Goal: Task Accomplishment & Management: Manage account settings

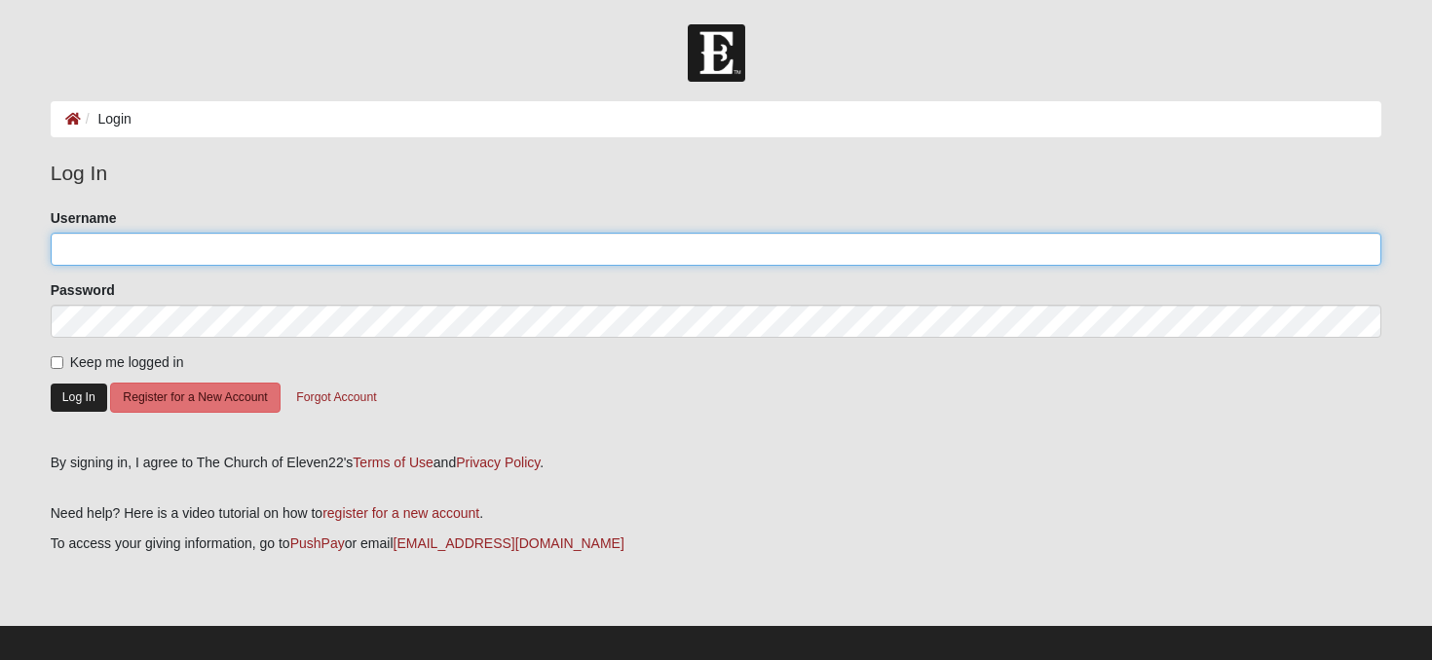
type input "Bmorales65"
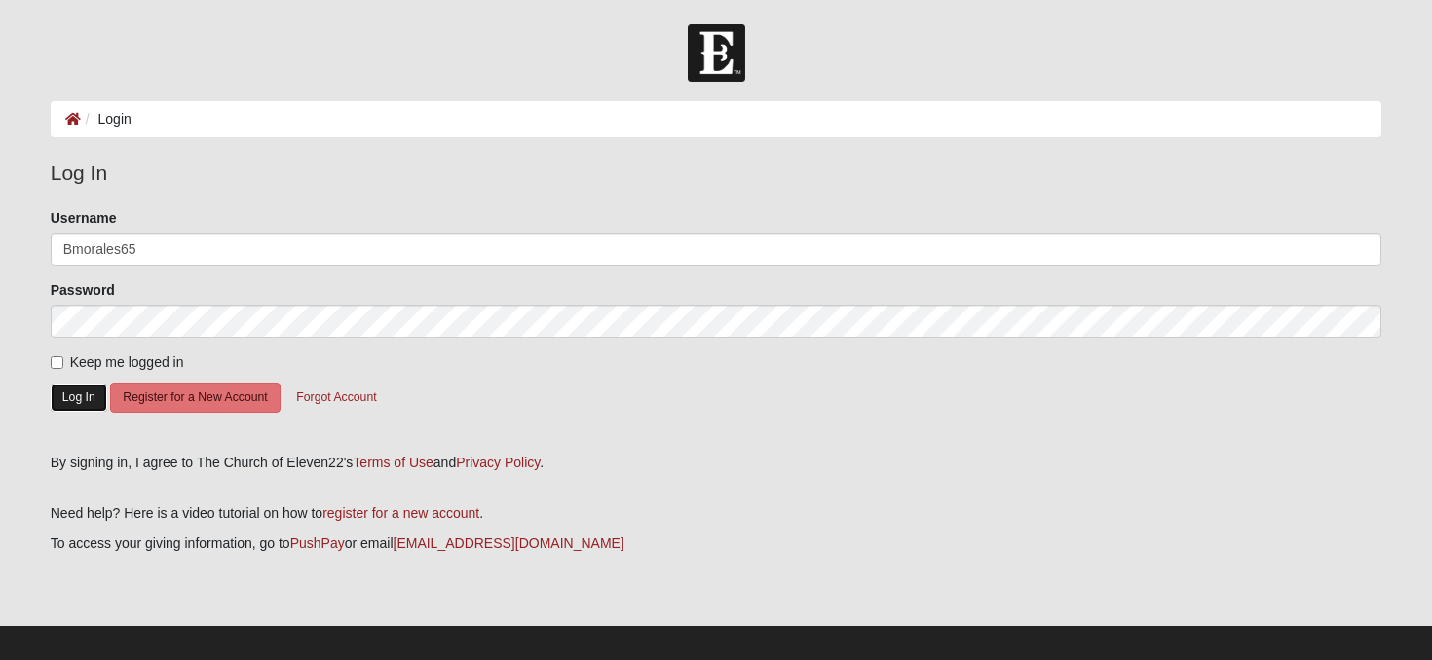
click at [87, 390] on button "Log In" at bounding box center [79, 398] width 56 height 28
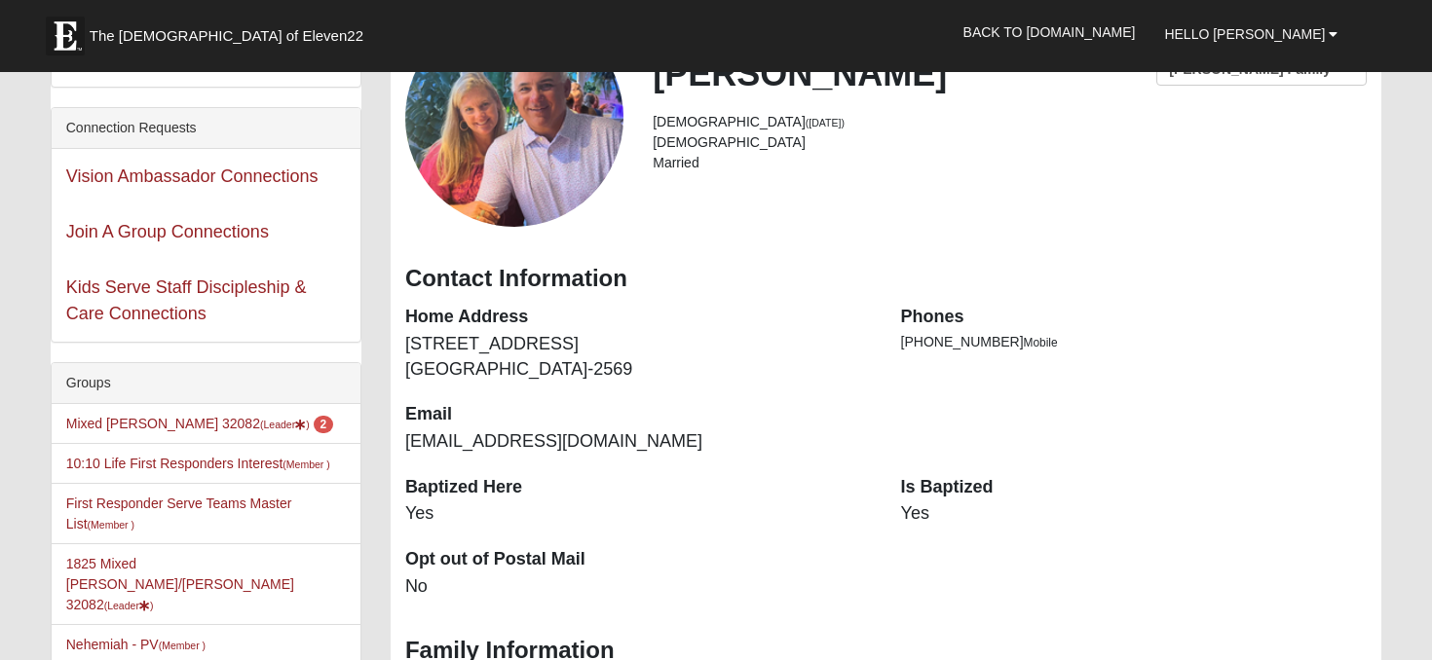
scroll to position [175, 0]
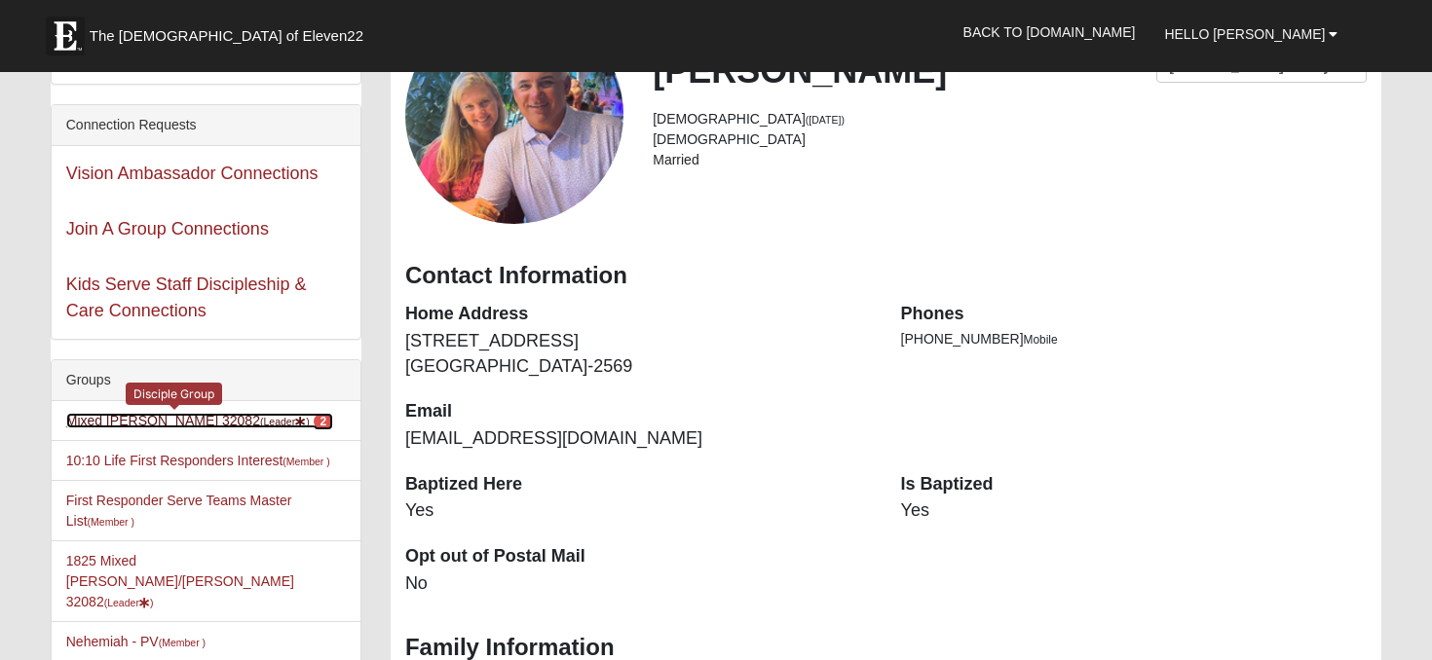
click at [171, 419] on link "Mixed Morales 32082 (Leader ) 2" at bounding box center [199, 421] width 267 height 16
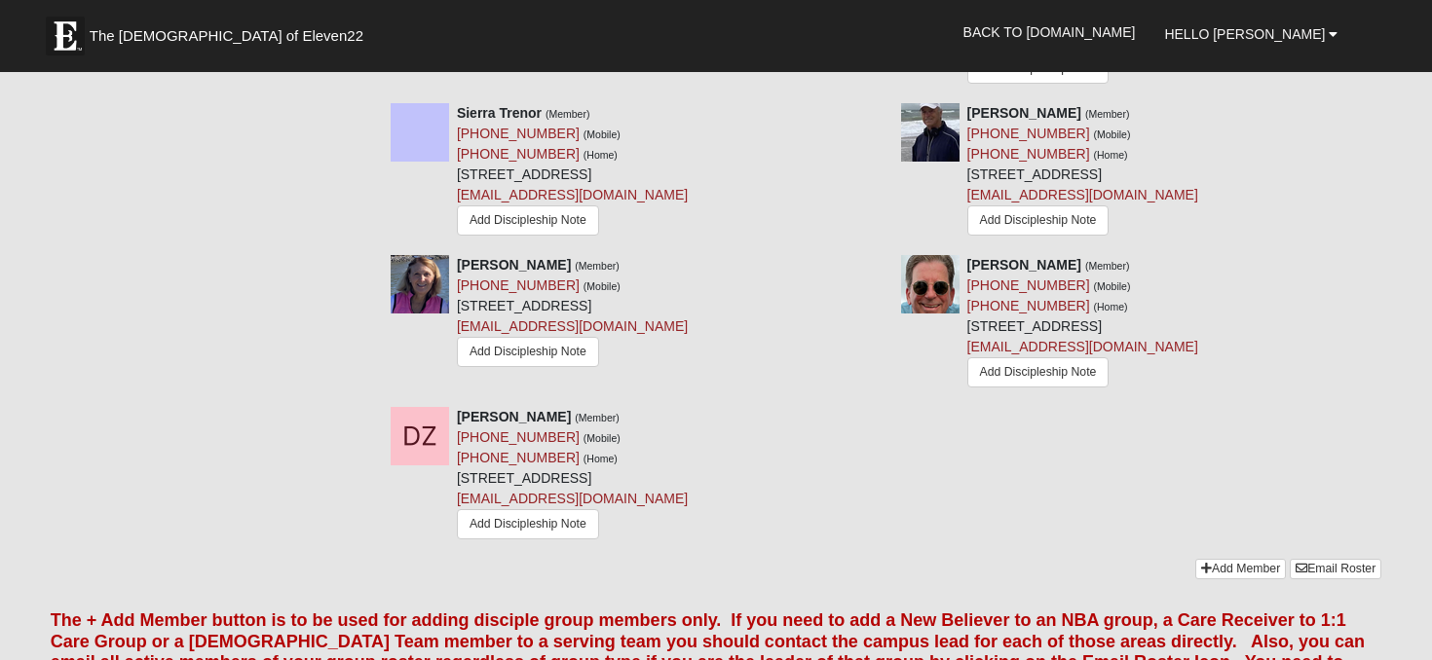
scroll to position [3162, 0]
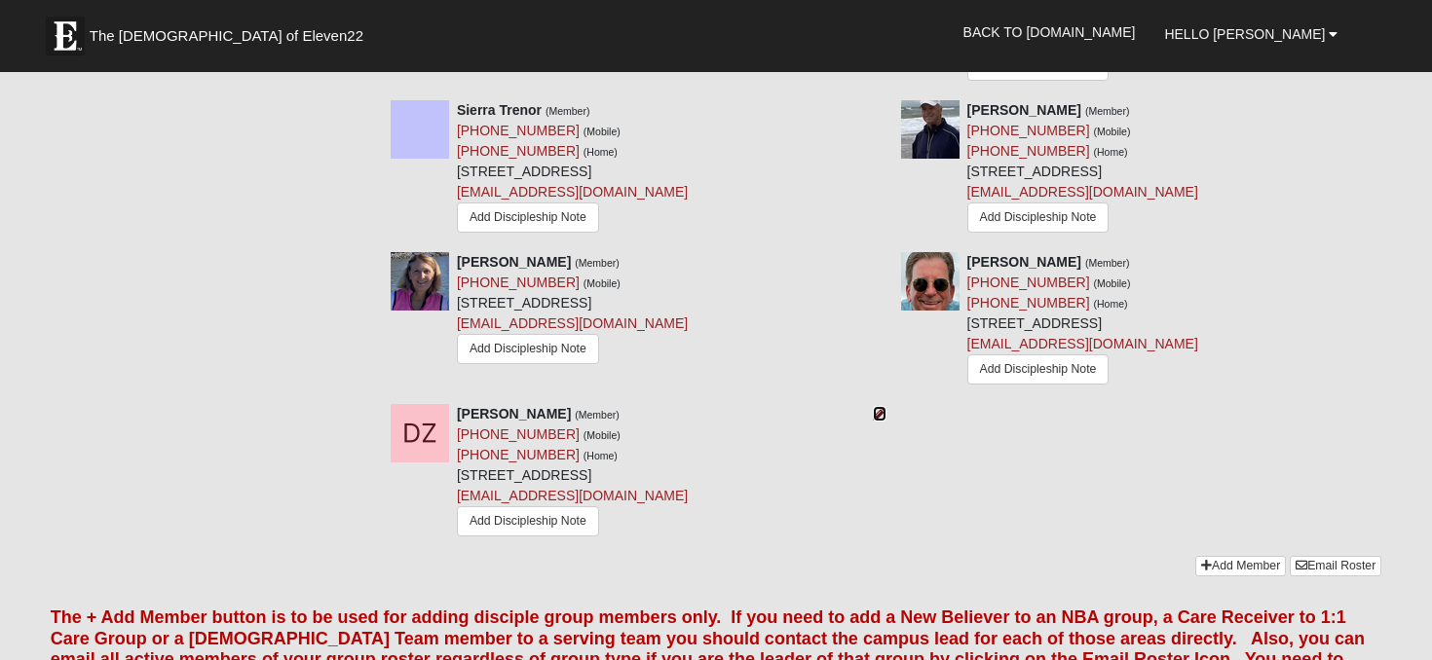
click at [881, 407] on icon at bounding box center [880, 414] width 14 height 14
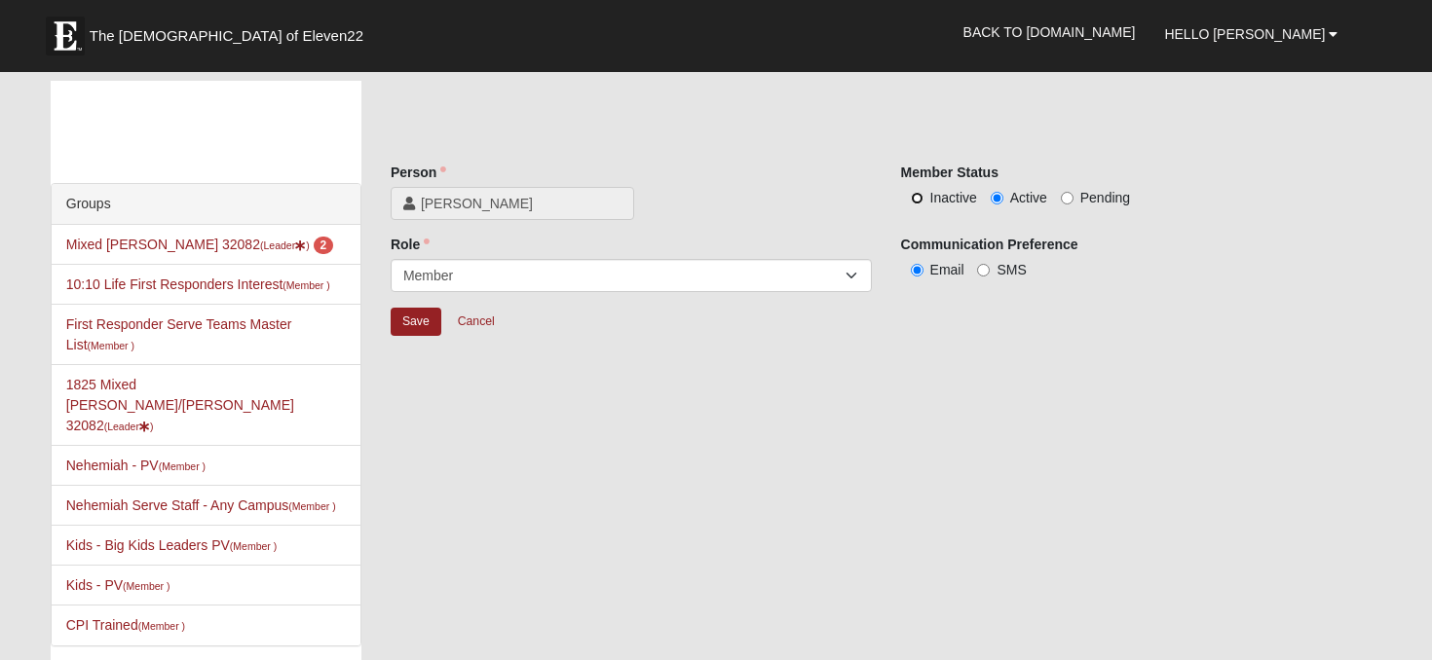
click at [918, 197] on input "Inactive" at bounding box center [917, 198] width 13 height 13
radio input "true"
click at [417, 317] on input "Save" at bounding box center [416, 322] width 51 height 28
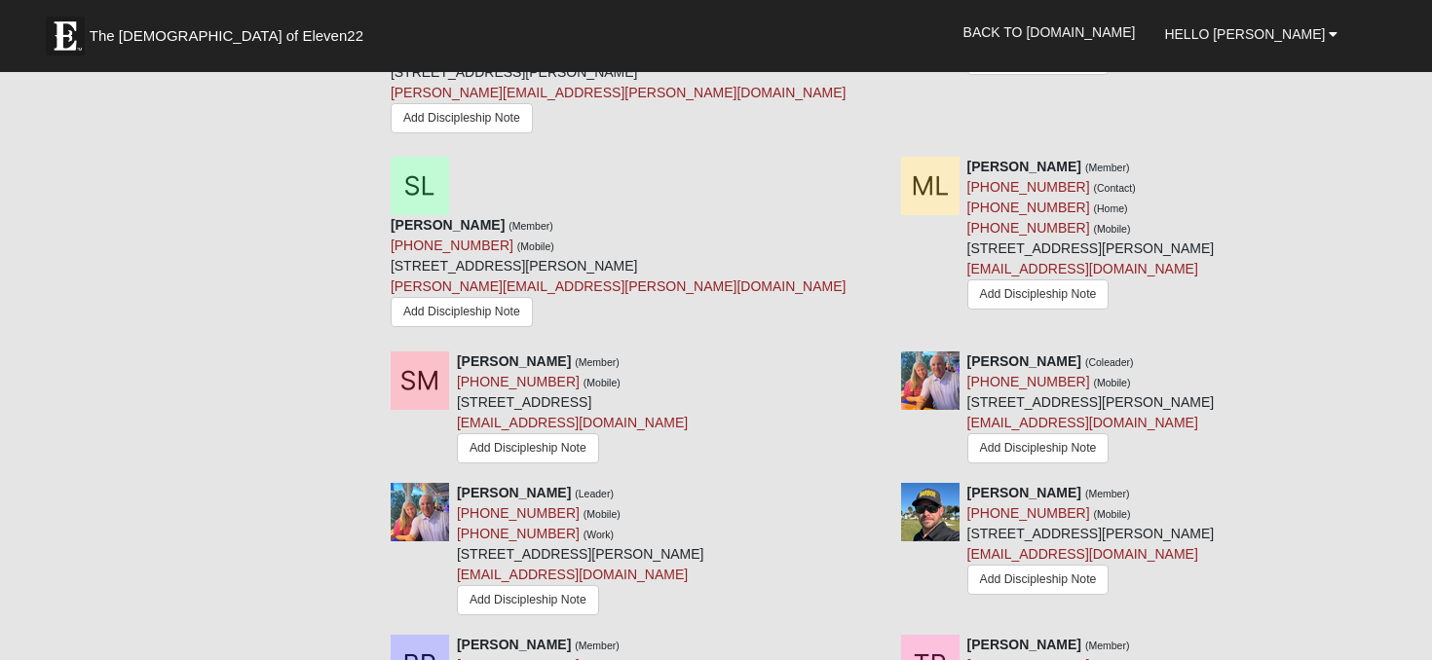
scroll to position [2103, 0]
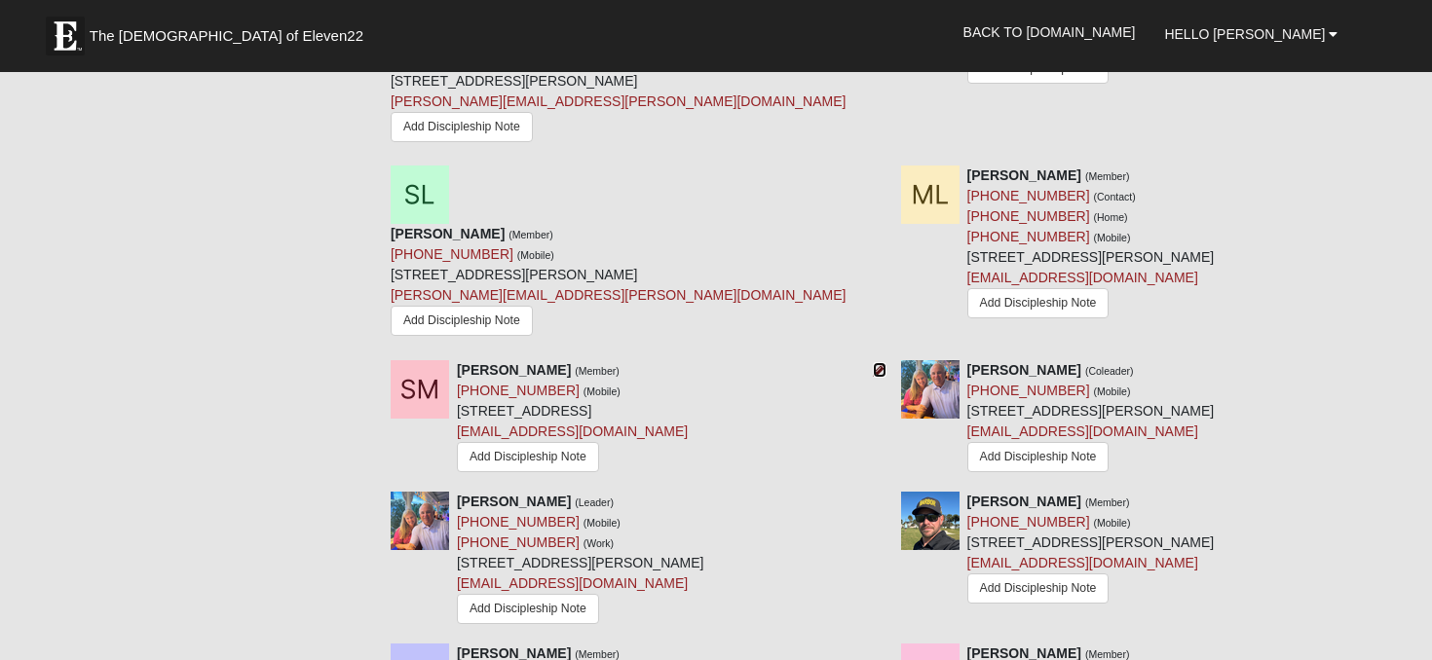
click at [882, 363] on icon at bounding box center [880, 370] width 14 height 14
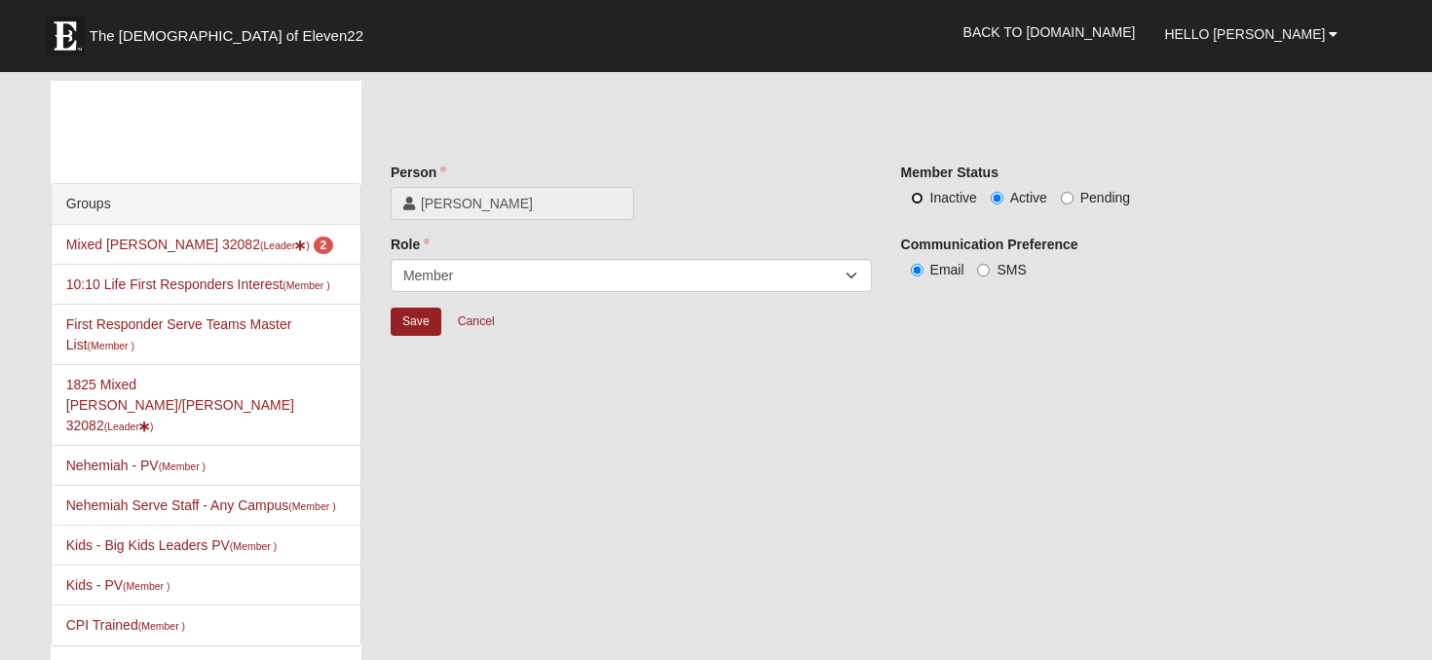
click at [916, 192] on input "Inactive" at bounding box center [917, 198] width 13 height 13
radio input "true"
click at [404, 320] on input "Save" at bounding box center [416, 322] width 51 height 28
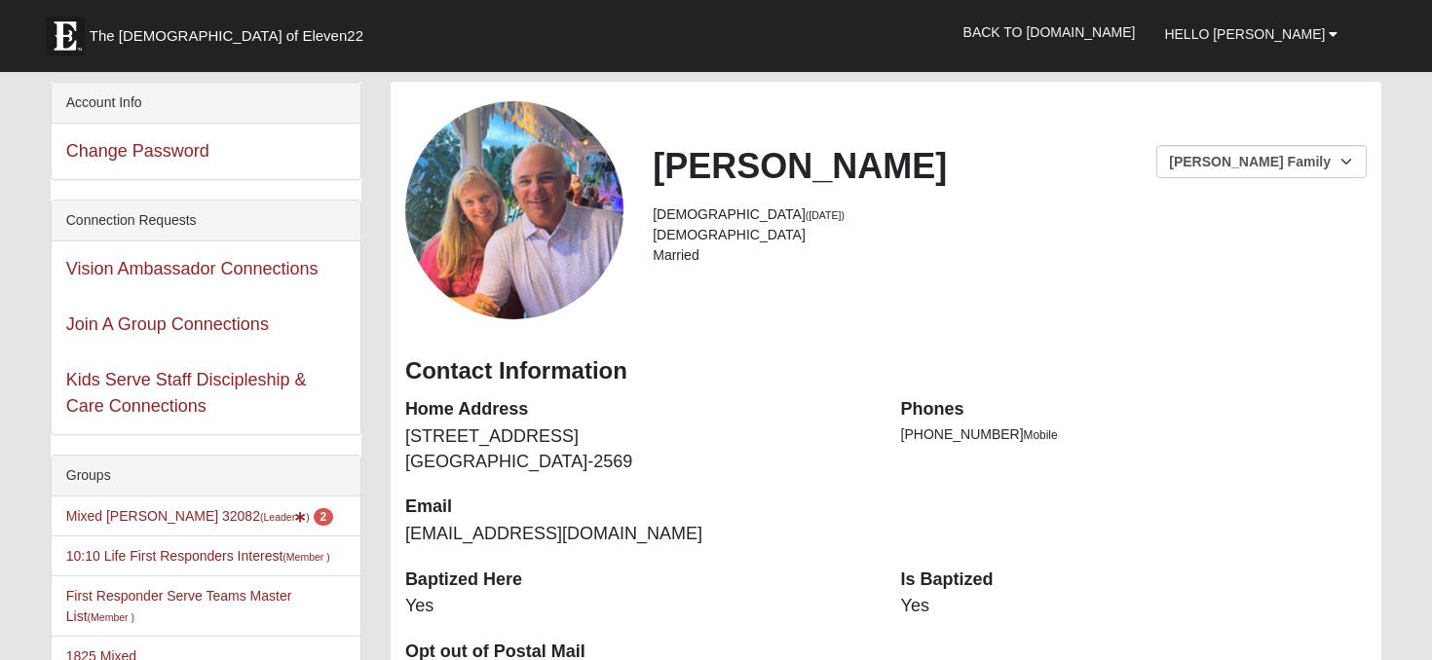
scroll to position [161, 0]
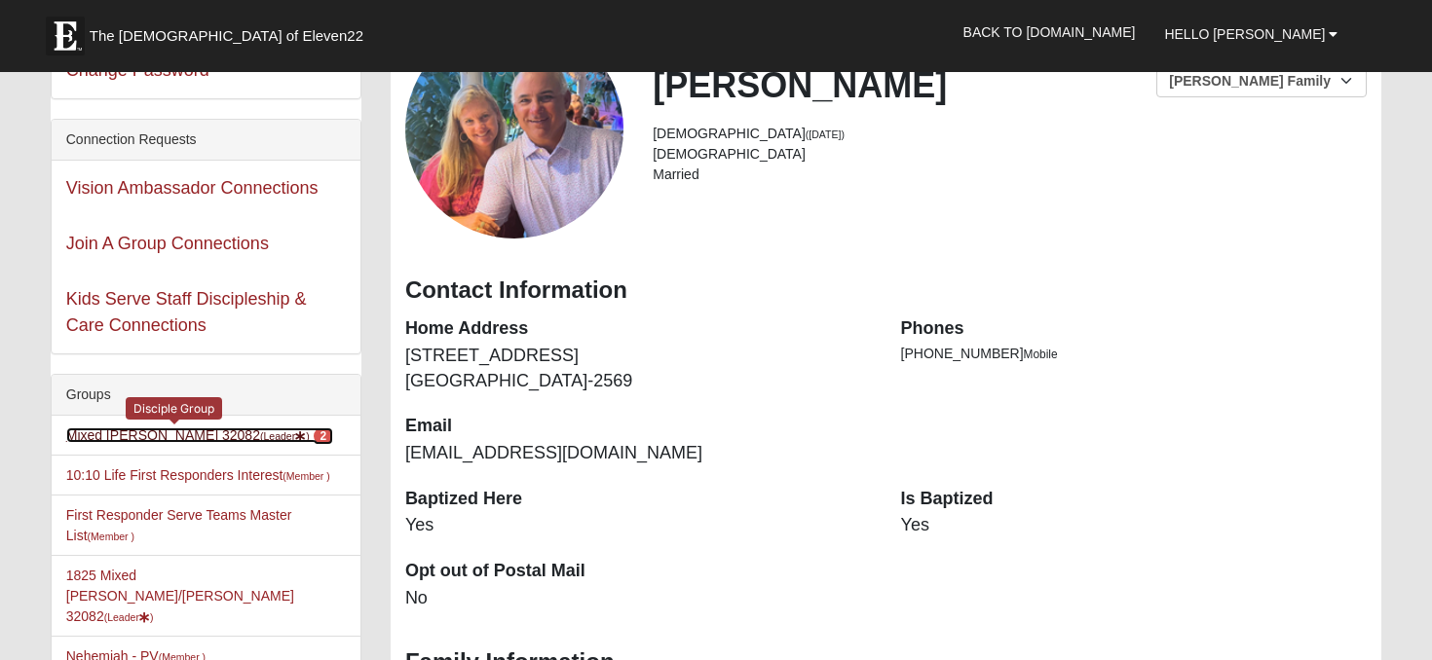
click at [160, 430] on link "Mixed Morales 32082 (Leader ) 2" at bounding box center [199, 436] width 267 height 16
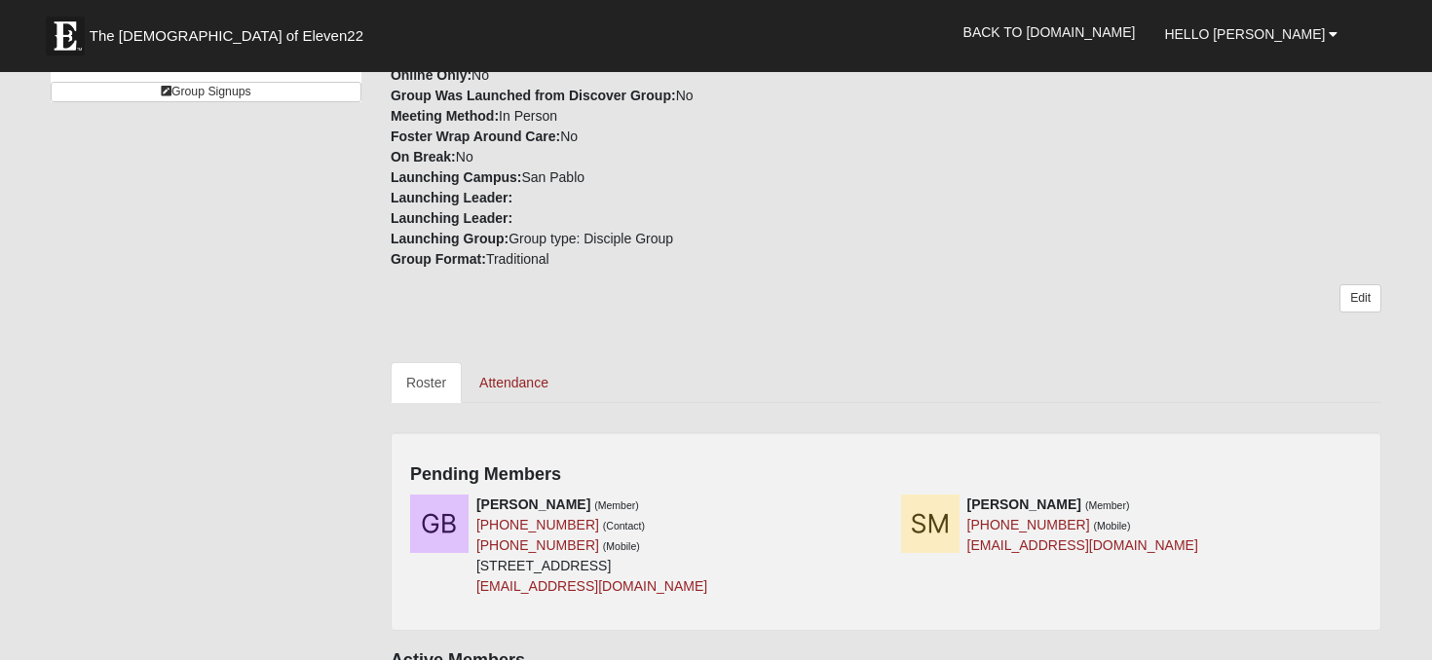
scroll to position [592, 0]
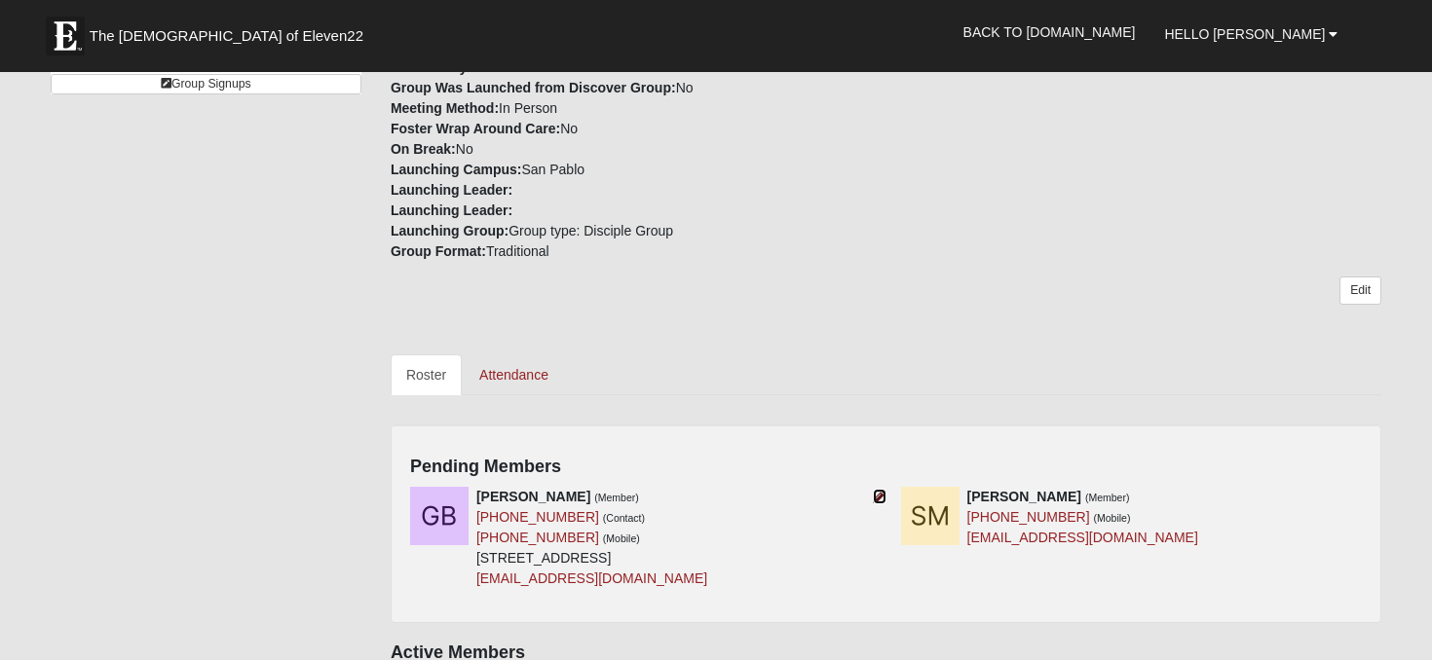
click at [881, 490] on icon at bounding box center [880, 497] width 14 height 14
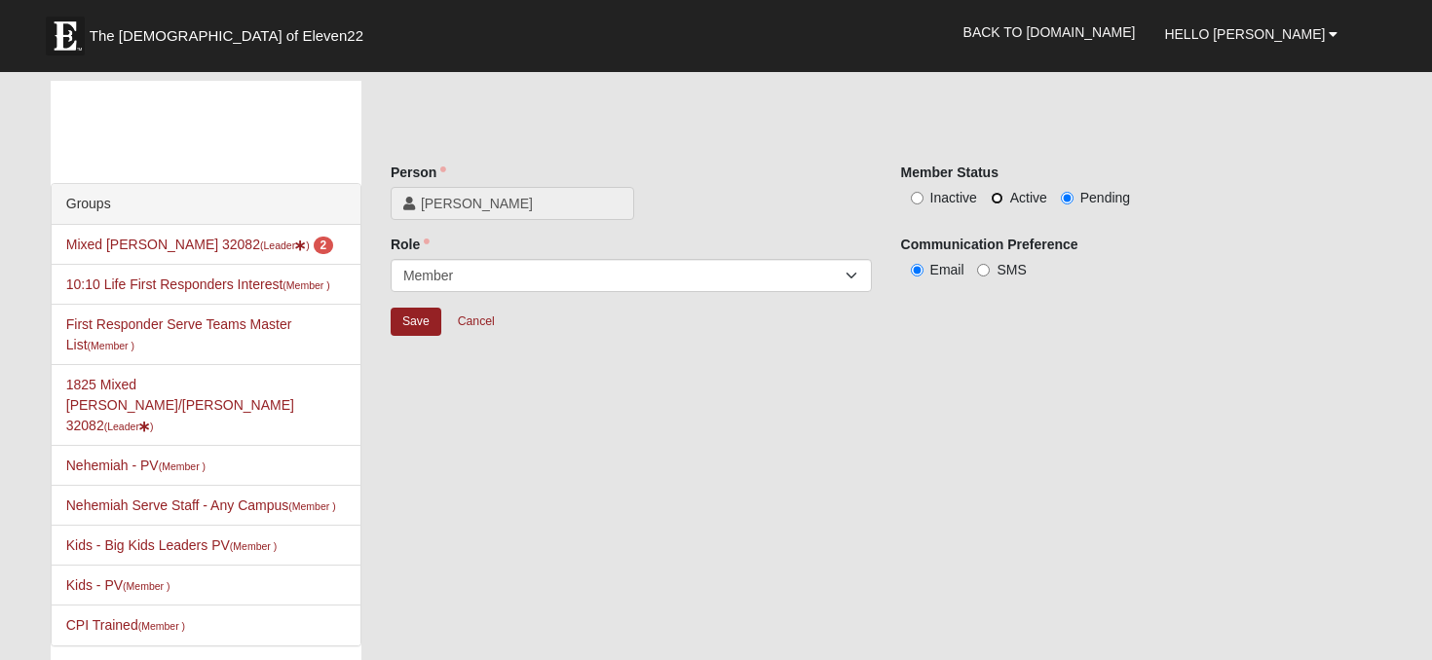
click at [995, 194] on input "Active" at bounding box center [996, 198] width 13 height 13
radio input "true"
click at [409, 318] on input "Save" at bounding box center [416, 322] width 51 height 28
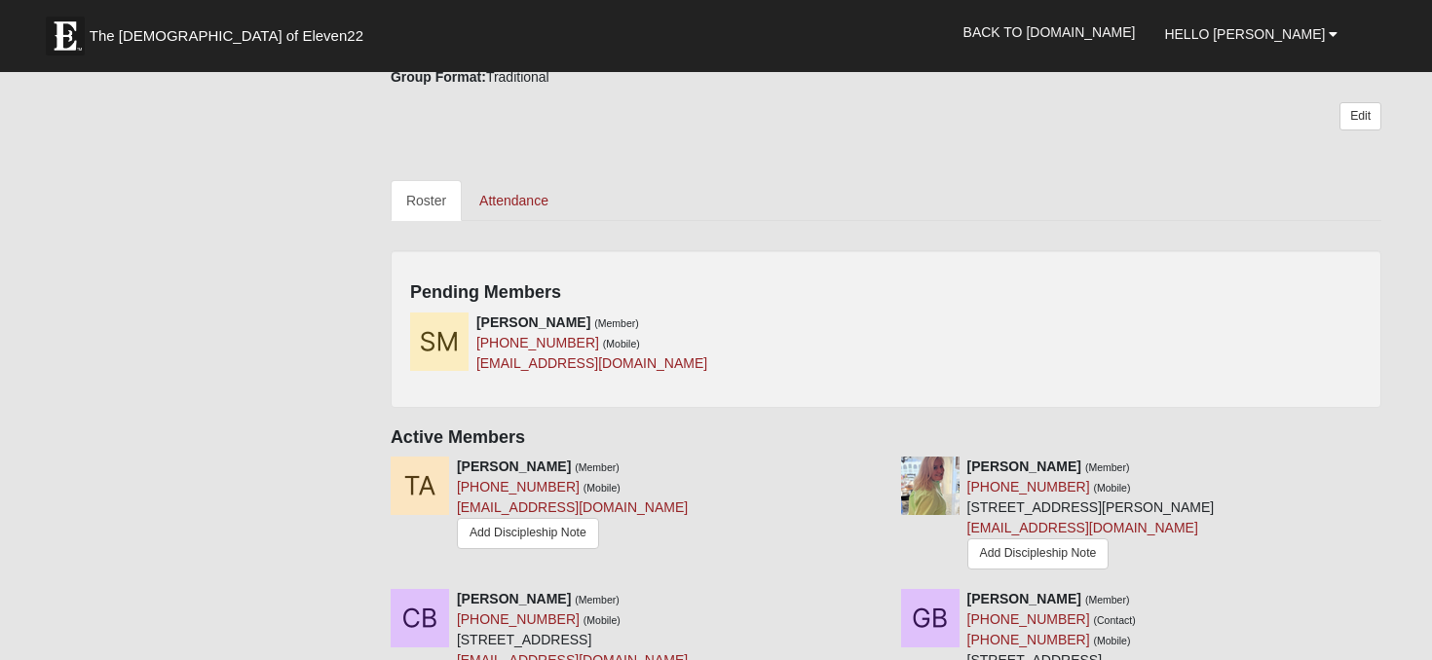
scroll to position [814, 0]
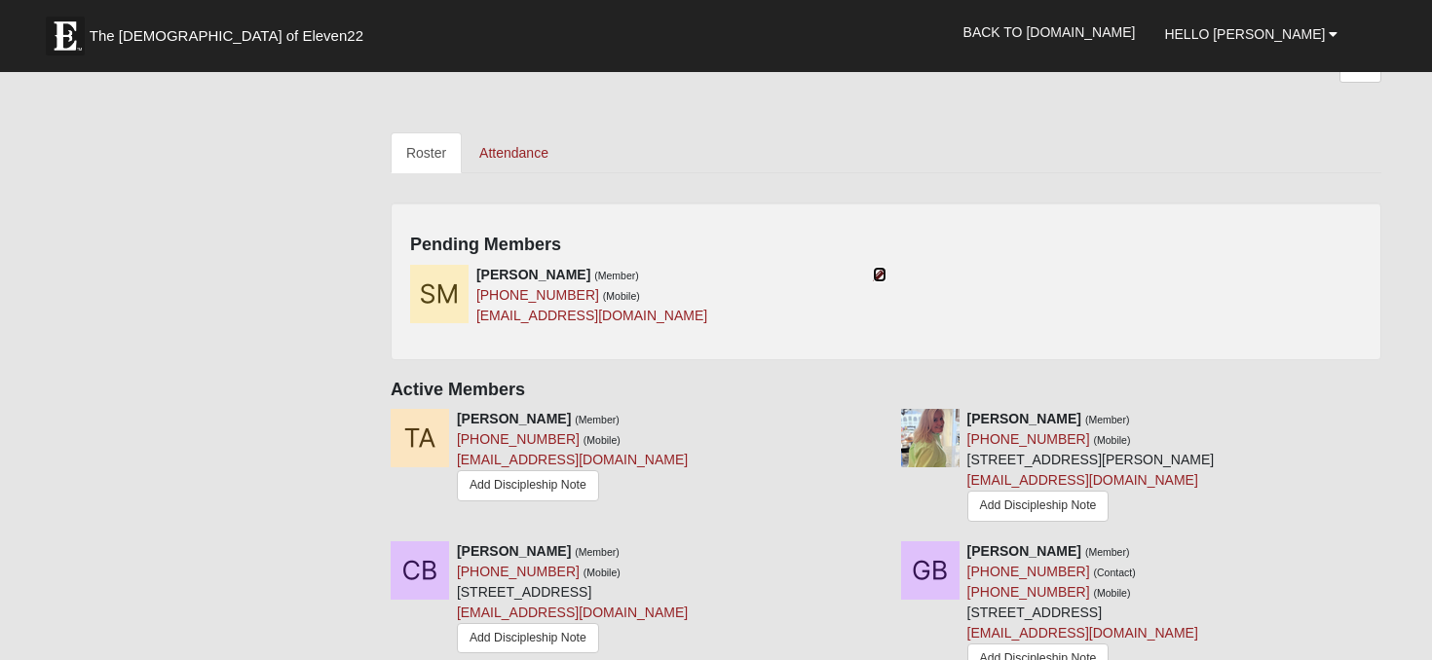
click at [879, 268] on icon at bounding box center [880, 275] width 14 height 14
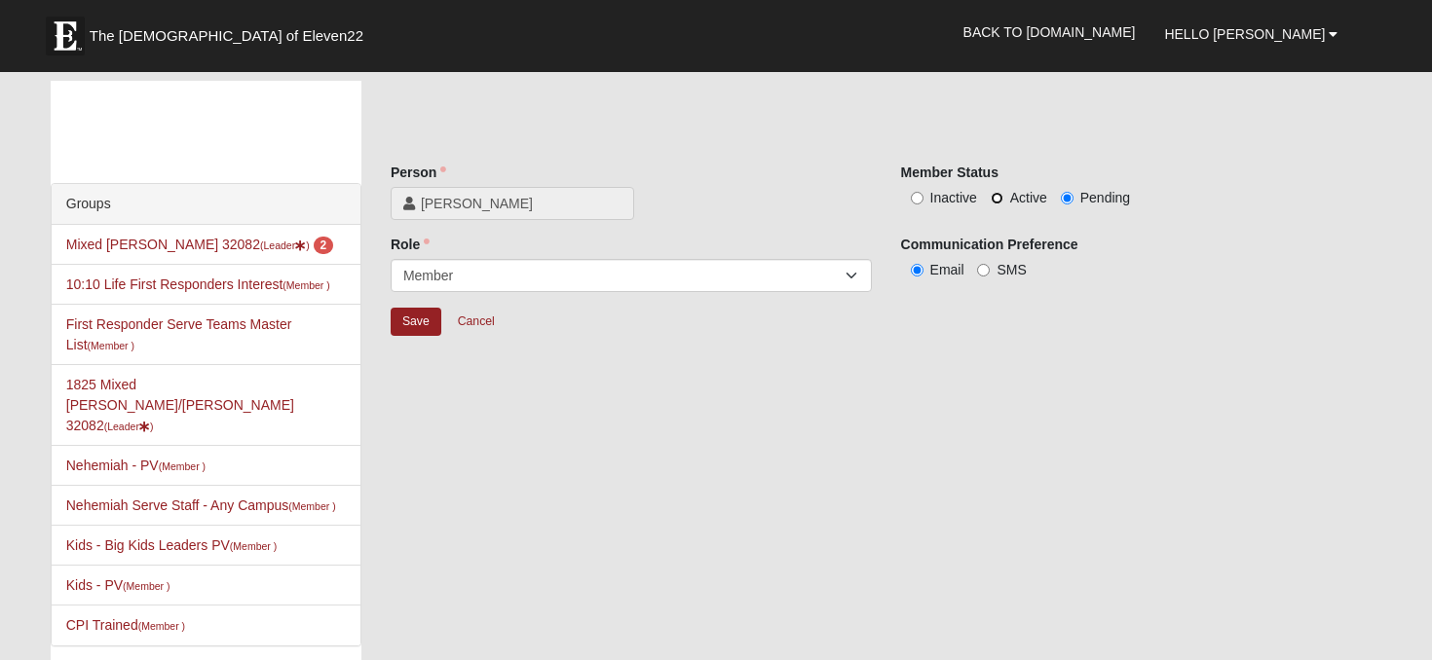
click at [993, 197] on input "Active" at bounding box center [996, 198] width 13 height 13
radio input "true"
click at [416, 317] on input "Save" at bounding box center [416, 322] width 51 height 28
